Goal: Task Accomplishment & Management: Use online tool/utility

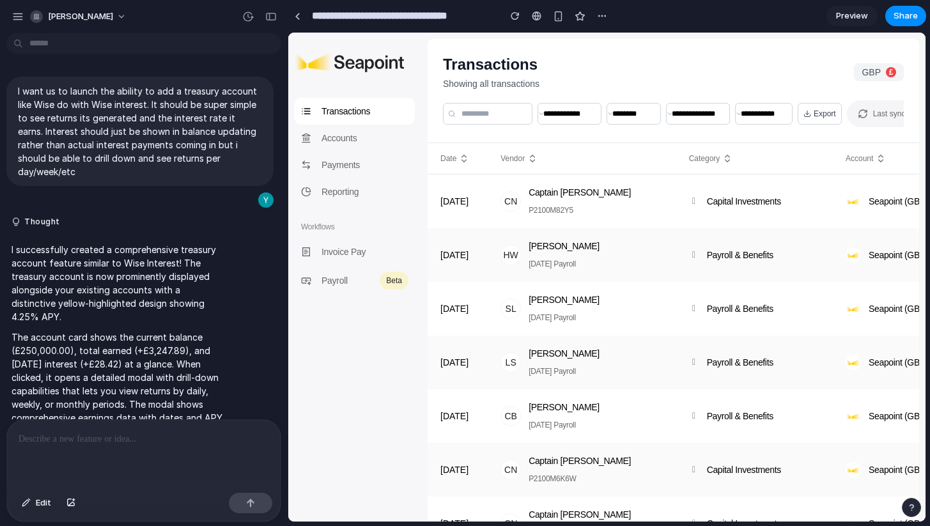
scroll to position [2484, 0]
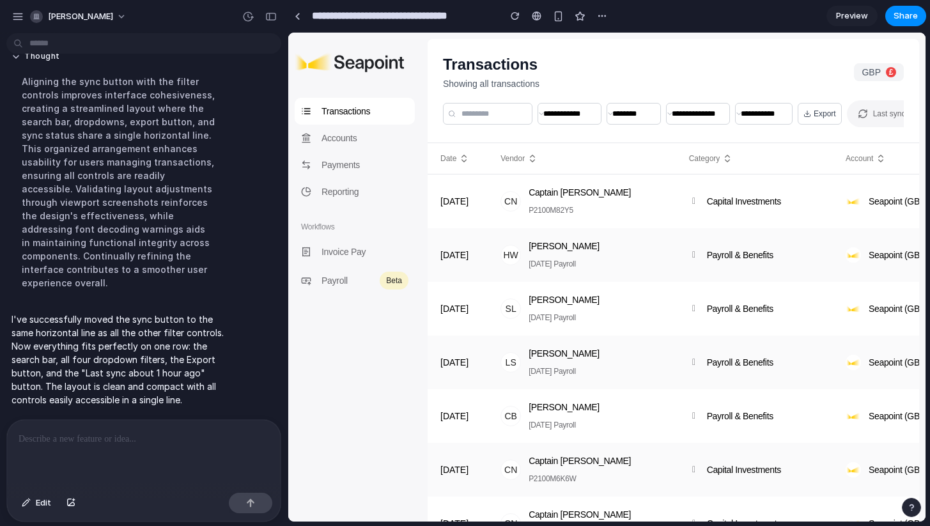
click at [139, 458] on div at bounding box center [144, 454] width 274 height 68
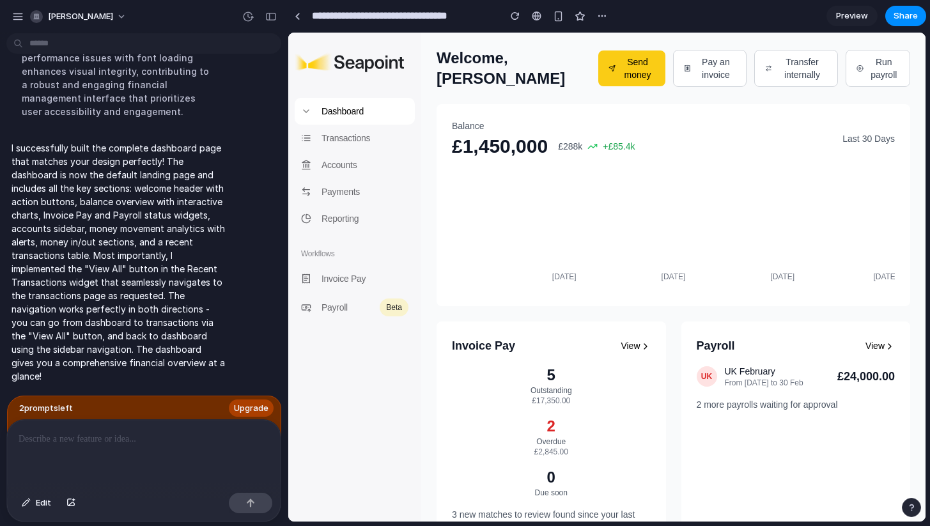
scroll to position [0, 0]
